Goal: Information Seeking & Learning: Learn about a topic

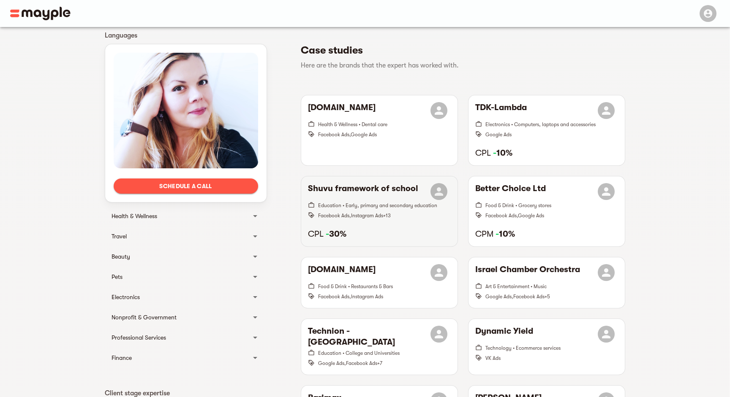
scroll to position [231, 0]
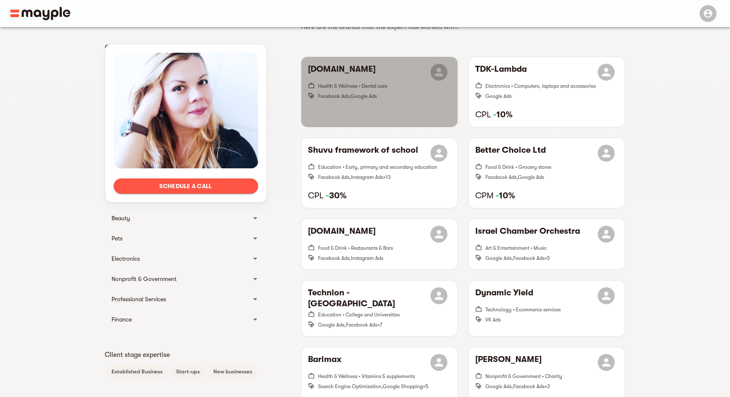
click at [378, 64] on div "[DOMAIN_NAME]" at bounding box center [379, 72] width 143 height 17
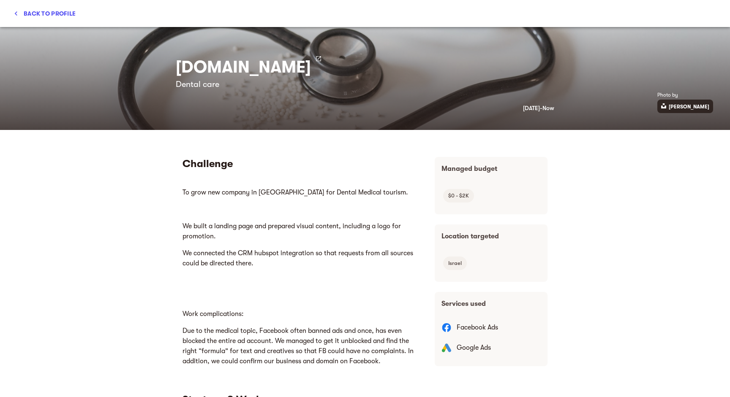
scroll to position [0, 0]
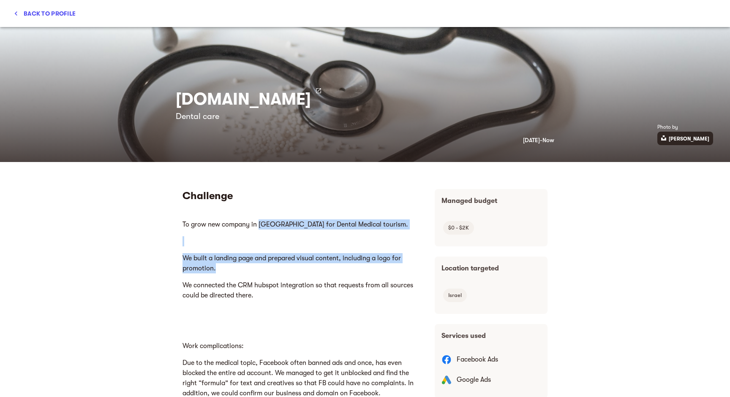
drag, startPoint x: 264, startPoint y: 223, endPoint x: 349, endPoint y: 273, distance: 99.2
click at [349, 273] on body "To grow new company in Israel for Dental Medical tourism. We built a landing pa…" at bounding box center [301, 309] width 239 height 186
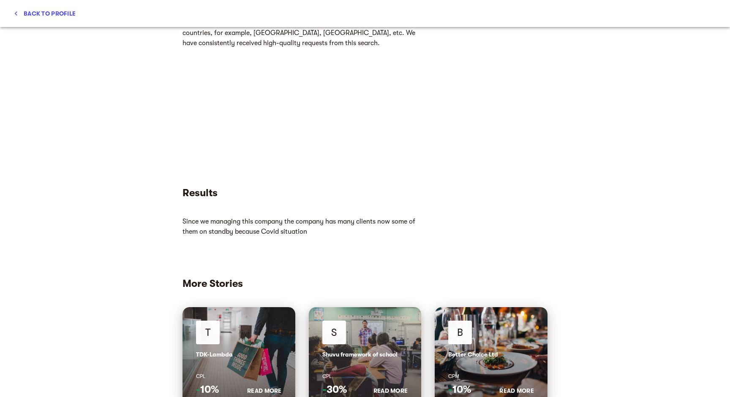
scroll to position [883, 0]
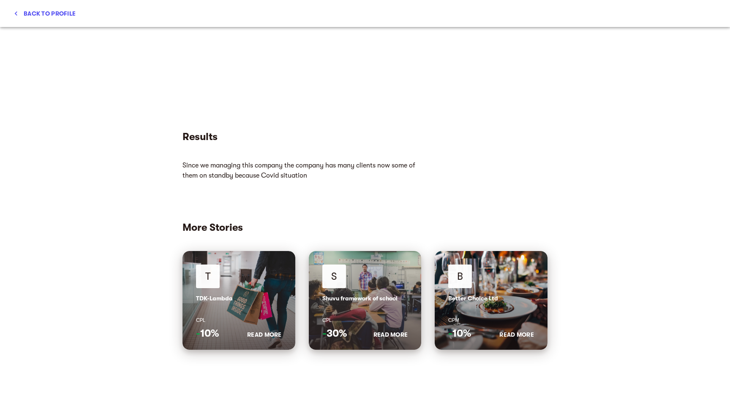
click at [310, 170] on p "Since we managing this company the company has many clients now some of them on…" at bounding box center [301, 170] width 239 height 27
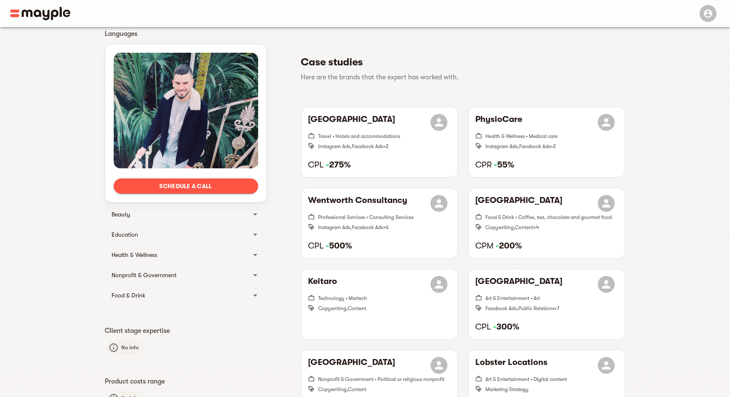
scroll to position [203, 0]
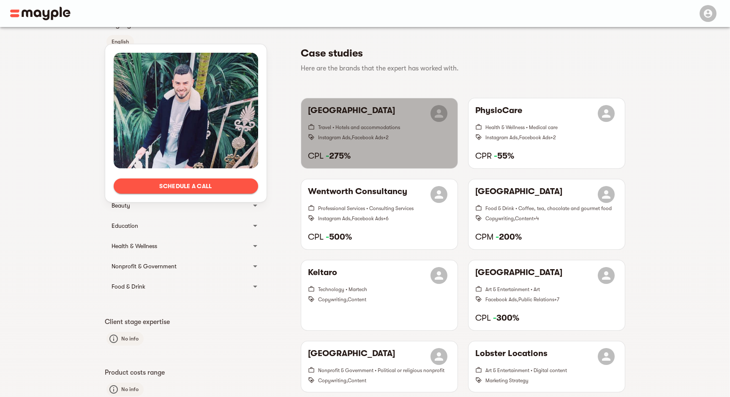
click at [367, 105] on h6 "[GEOGRAPHIC_DATA]" at bounding box center [351, 113] width 87 height 17
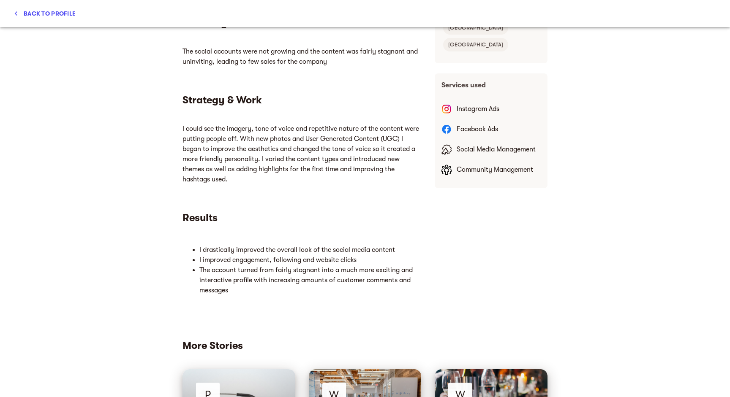
scroll to position [403, 0]
